Goal: Task Accomplishment & Management: Use online tool/utility

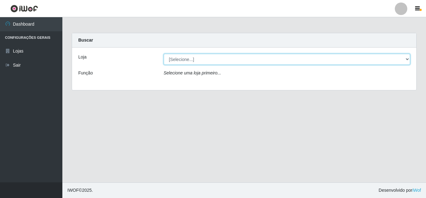
click at [247, 61] on select "[Selecione...] Queiroz Atacadão - [GEOGRAPHIC_DATA]" at bounding box center [287, 59] width 247 height 11
select select "225"
click at [164, 54] on select "[Selecione...] Queiroz Atacadão - [GEOGRAPHIC_DATA]" at bounding box center [287, 59] width 247 height 11
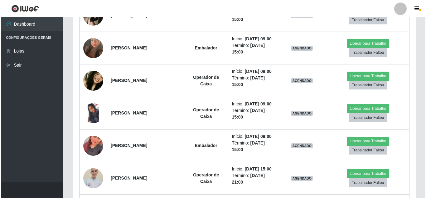
scroll to position [177, 0]
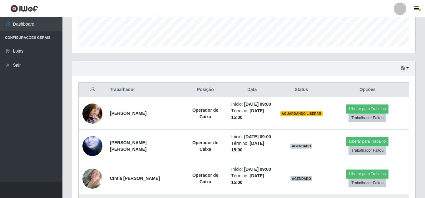
drag, startPoint x: 426, startPoint y: 98, endPoint x: 350, endPoint y: 195, distance: 123.3
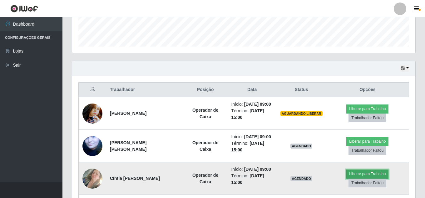
click at [353, 173] on button "Liberar para Trabalho" at bounding box center [367, 173] width 42 height 9
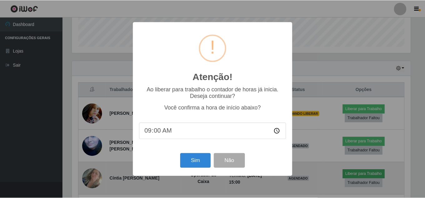
scroll to position [129, 340]
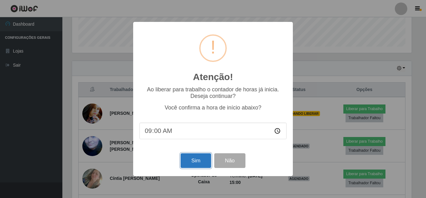
click at [194, 161] on button "Sim" at bounding box center [196, 160] width 30 height 15
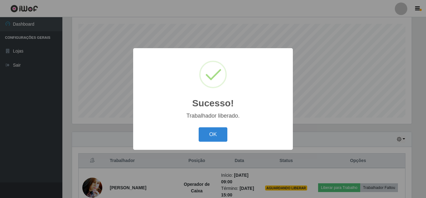
click at [199, 127] on button "OK" at bounding box center [213, 134] width 29 height 15
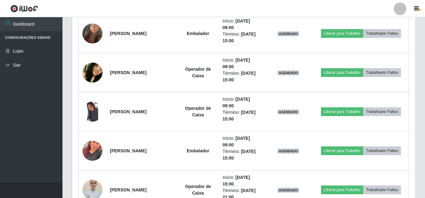
scroll to position [416, 0]
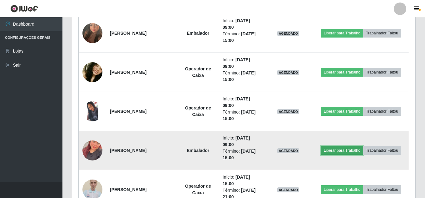
click at [346, 152] on button "Liberar para Trabalho" at bounding box center [342, 150] width 42 height 9
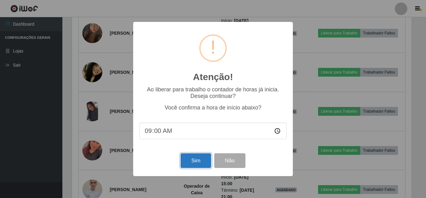
click at [197, 162] on button "Sim" at bounding box center [196, 160] width 30 height 15
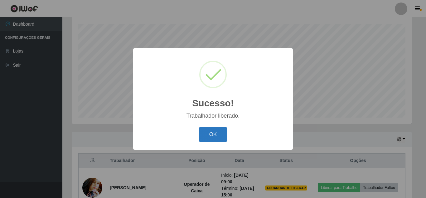
click at [217, 138] on button "OK" at bounding box center [213, 134] width 29 height 15
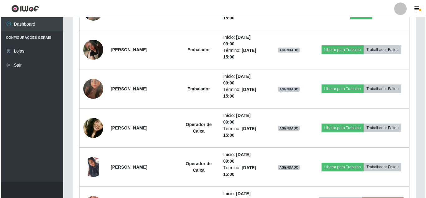
scroll to position [362, 0]
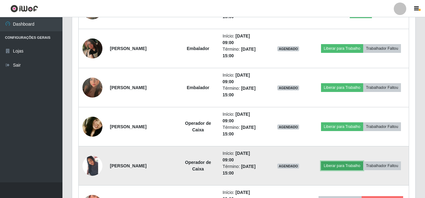
click at [341, 167] on button "Liberar para Trabalho" at bounding box center [342, 165] width 42 height 9
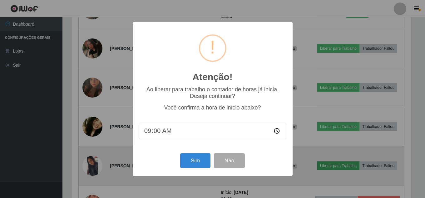
scroll to position [129, 340]
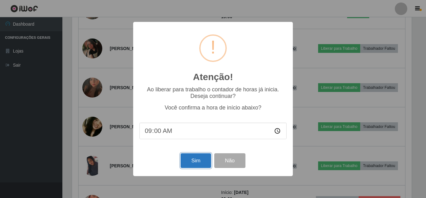
click at [200, 163] on button "Sim" at bounding box center [196, 160] width 30 height 15
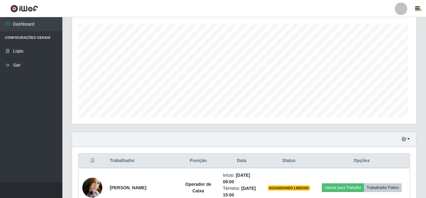
scroll to position [0, 0]
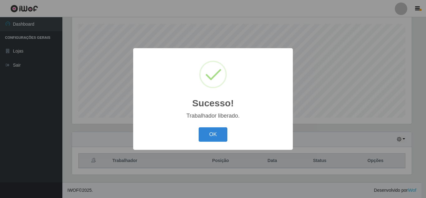
click at [199, 127] on button "OK" at bounding box center [213, 134] width 29 height 15
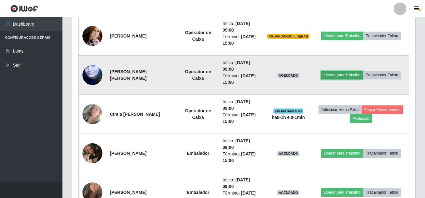
click at [354, 76] on button "Liberar para Trabalho" at bounding box center [342, 75] width 42 height 9
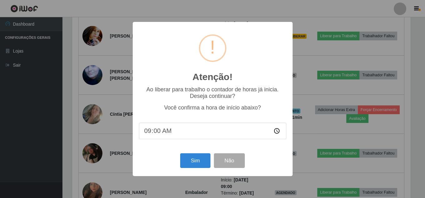
scroll to position [129, 340]
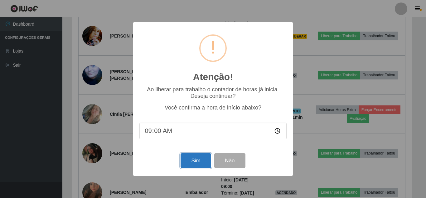
click at [203, 164] on button "Sim" at bounding box center [196, 160] width 30 height 15
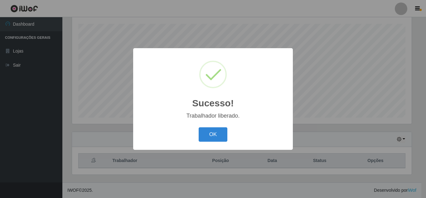
click at [199, 127] on button "OK" at bounding box center [213, 134] width 29 height 15
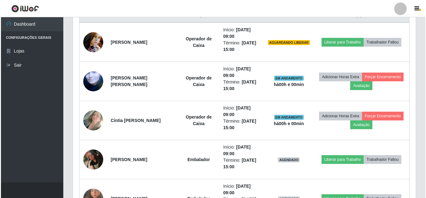
scroll to position [247, 0]
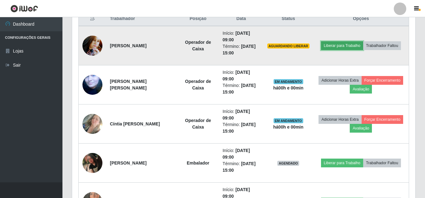
click at [343, 44] on button "Liberar para Trabalho" at bounding box center [342, 45] width 42 height 9
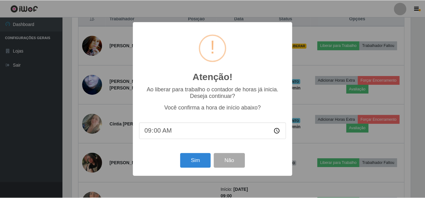
scroll to position [129, 340]
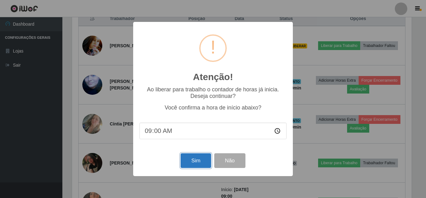
click at [195, 161] on button "Sim" at bounding box center [196, 160] width 30 height 15
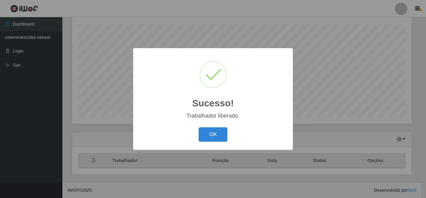
click at [199, 127] on button "OK" at bounding box center [213, 134] width 29 height 15
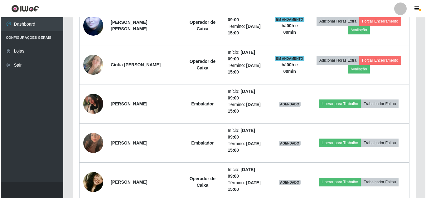
scroll to position [320, 0]
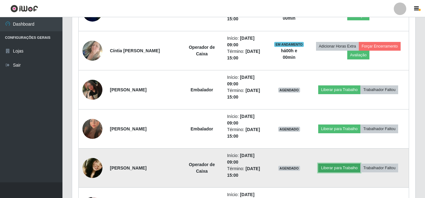
click at [341, 169] on button "Liberar para Trabalho" at bounding box center [339, 167] width 42 height 9
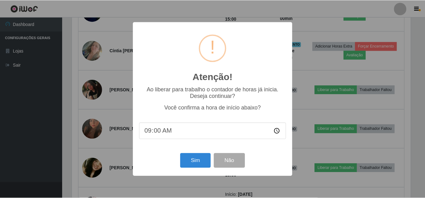
scroll to position [129, 340]
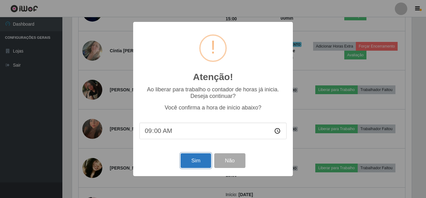
click at [193, 165] on button "Sim" at bounding box center [196, 160] width 30 height 15
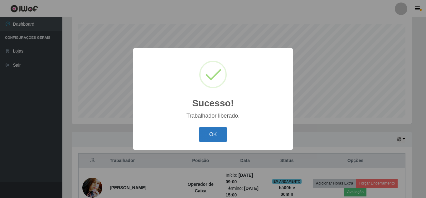
click at [212, 137] on button "OK" at bounding box center [213, 134] width 29 height 15
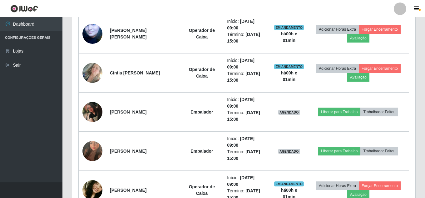
scroll to position [302, 0]
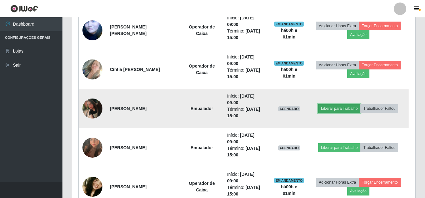
click at [346, 112] on button "Liberar para Trabalho" at bounding box center [339, 108] width 42 height 9
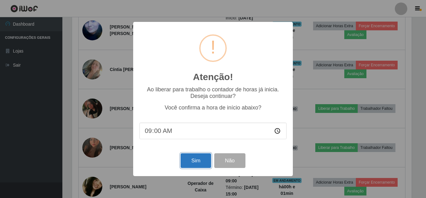
click at [196, 159] on button "Sim" at bounding box center [196, 160] width 30 height 15
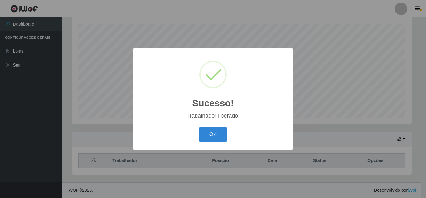
click at [199, 127] on button "OK" at bounding box center [213, 134] width 29 height 15
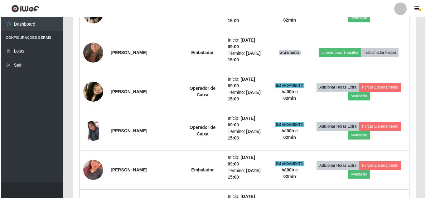
scroll to position [375, 0]
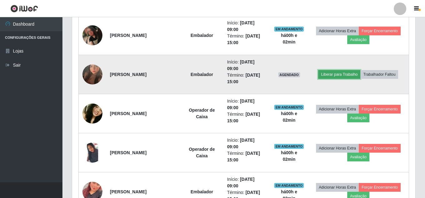
click at [338, 73] on button "Liberar para Trabalho" at bounding box center [339, 74] width 42 height 9
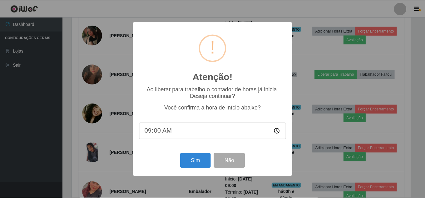
scroll to position [129, 340]
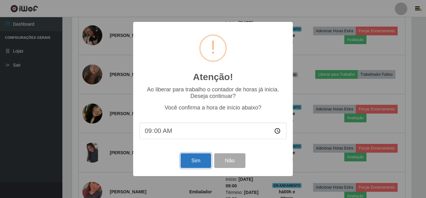
click at [195, 159] on button "Sim" at bounding box center [196, 160] width 30 height 15
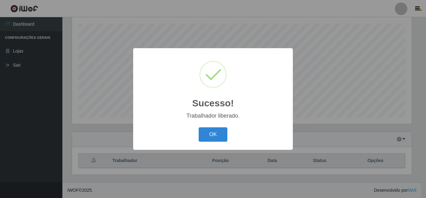
click at [199, 127] on button "OK" at bounding box center [213, 134] width 29 height 15
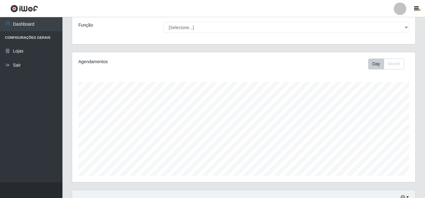
scroll to position [0, 0]
